Goal: Navigation & Orientation: Understand site structure

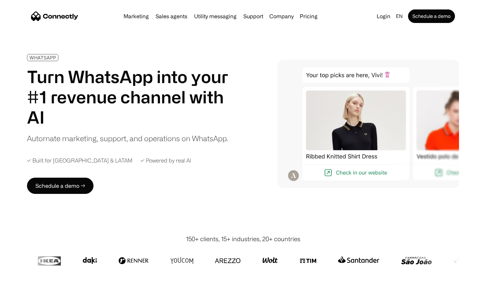
scroll to position [2192, 0]
